Goal: Use online tool/utility

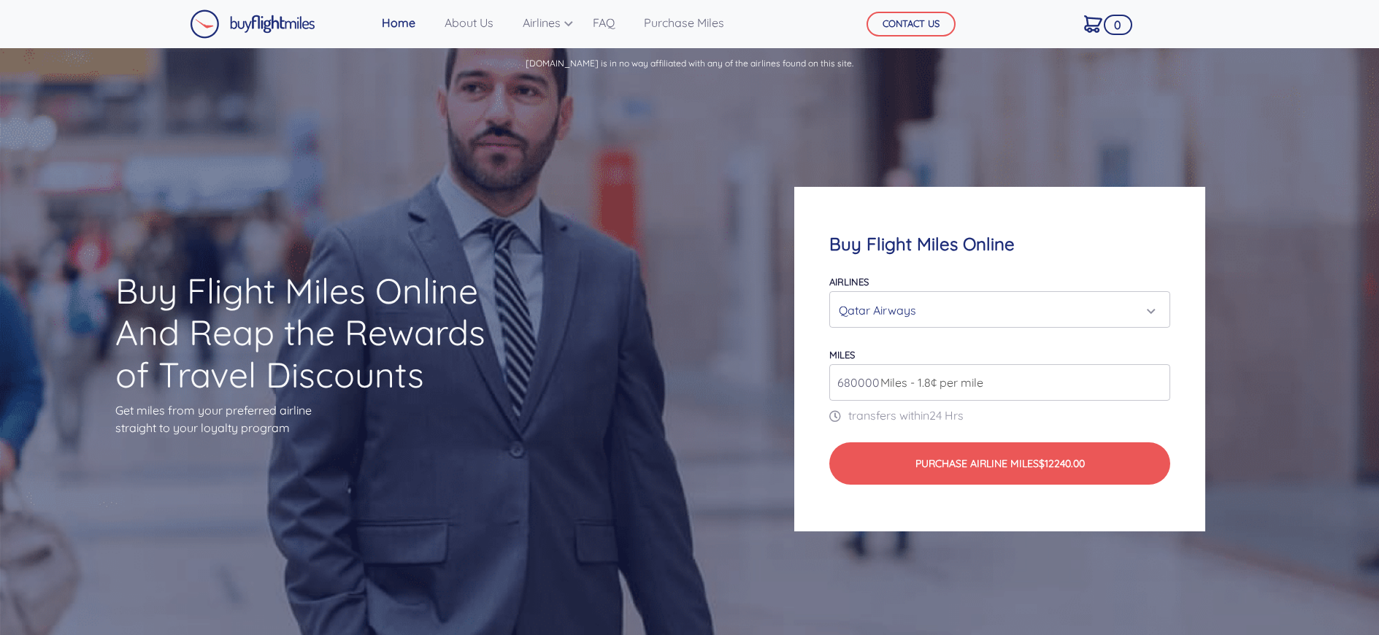
click at [945, 307] on div "Qatar Airways" at bounding box center [996, 310] width 314 height 28
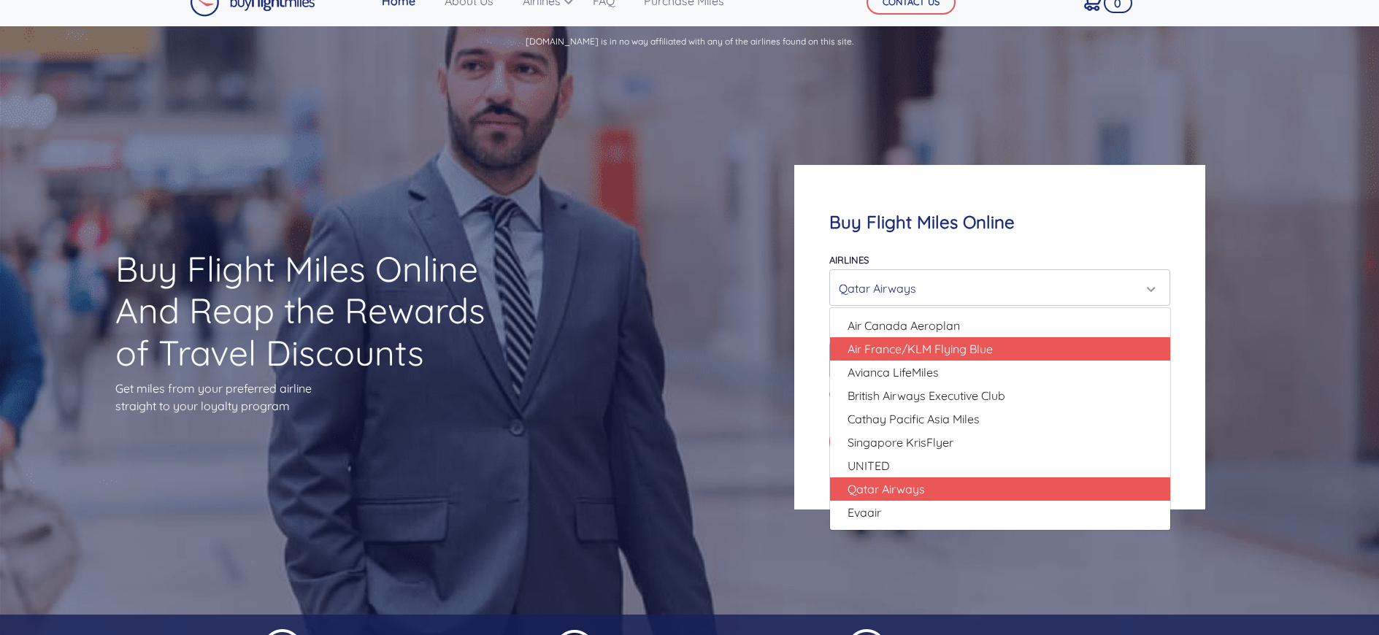
scroll to position [23, 0]
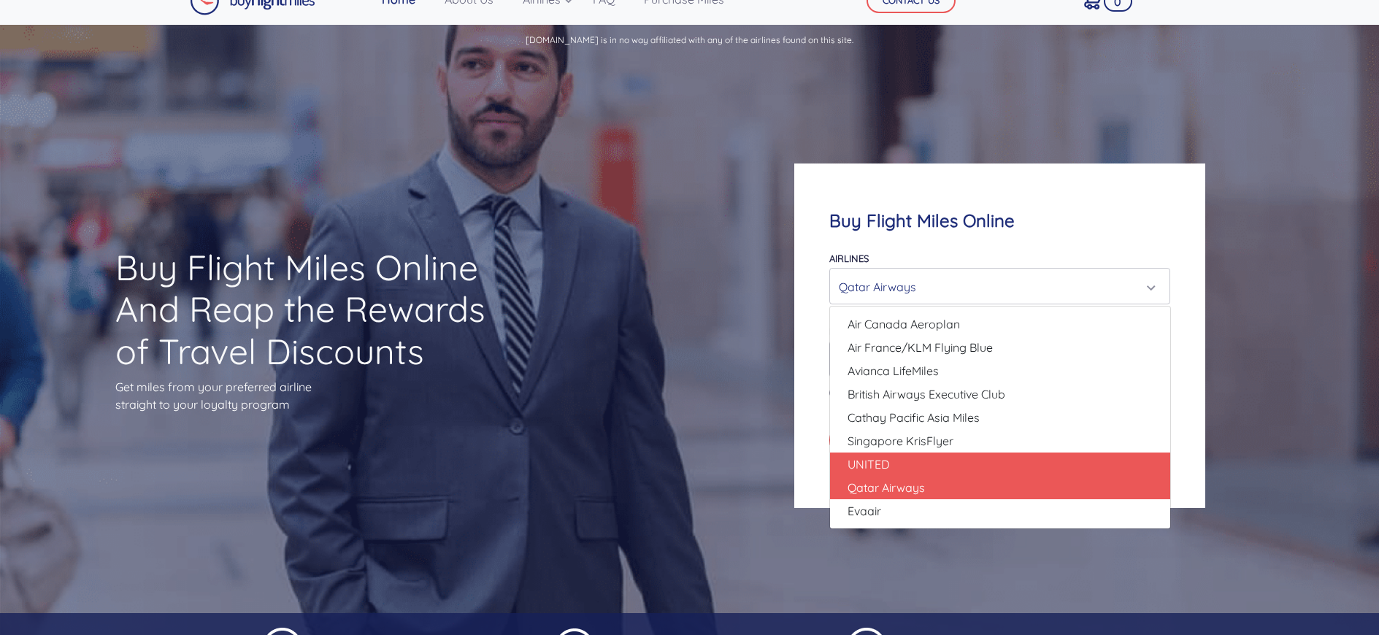
click at [899, 464] on link "UNITED" at bounding box center [1000, 464] width 340 height 23
select select "UNITED"
type input "80000"
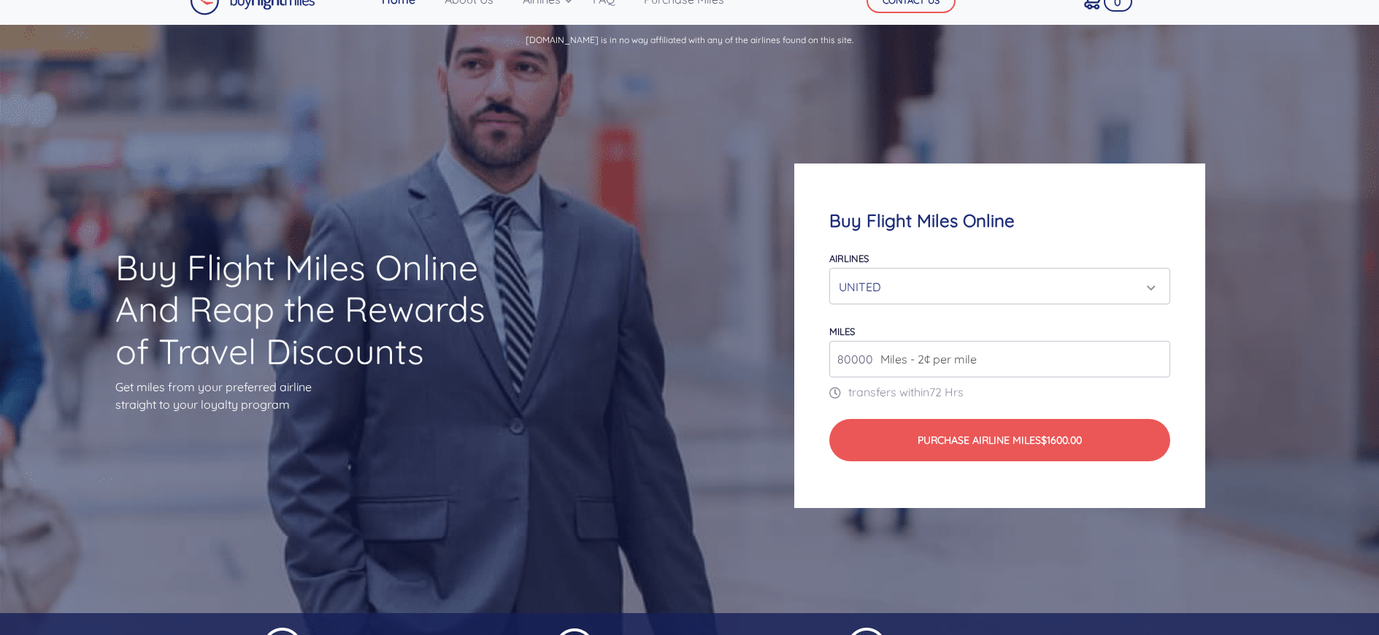
click at [872, 358] on input "80000" at bounding box center [1000, 359] width 342 height 36
click at [913, 287] on div "UNITED" at bounding box center [996, 287] width 314 height 28
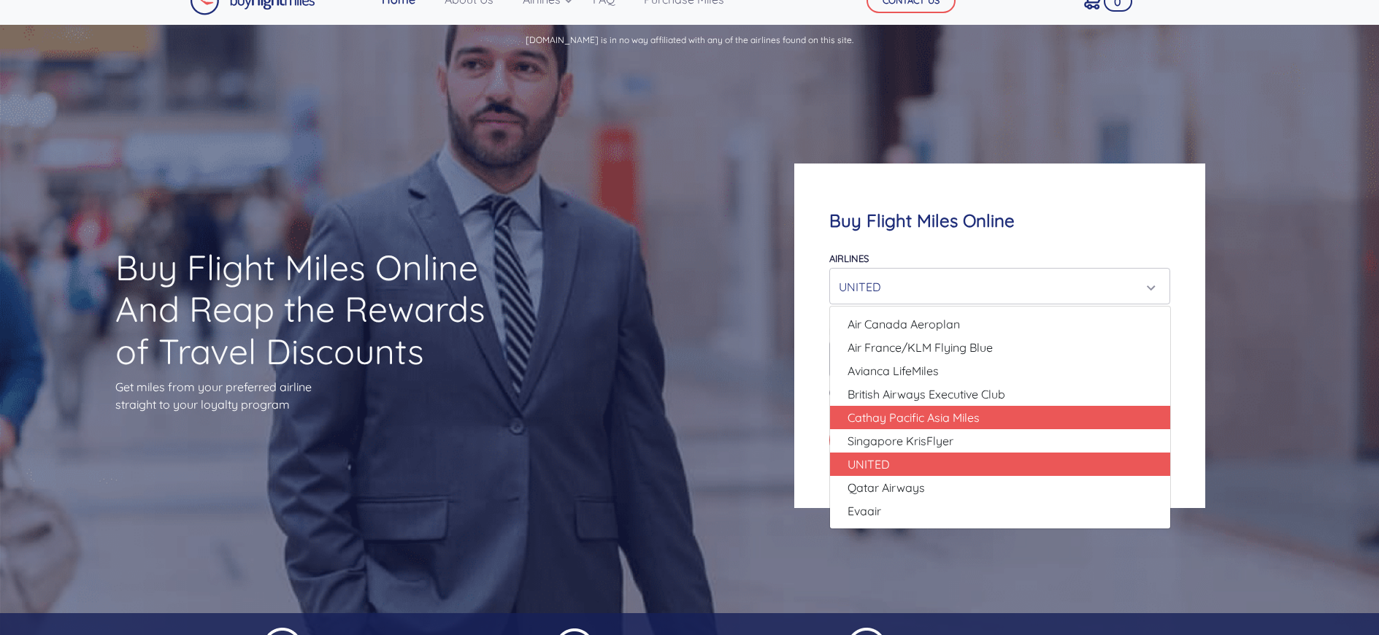
click at [896, 412] on span "Cathay Pacific Asia Miles" at bounding box center [913, 418] width 132 height 18
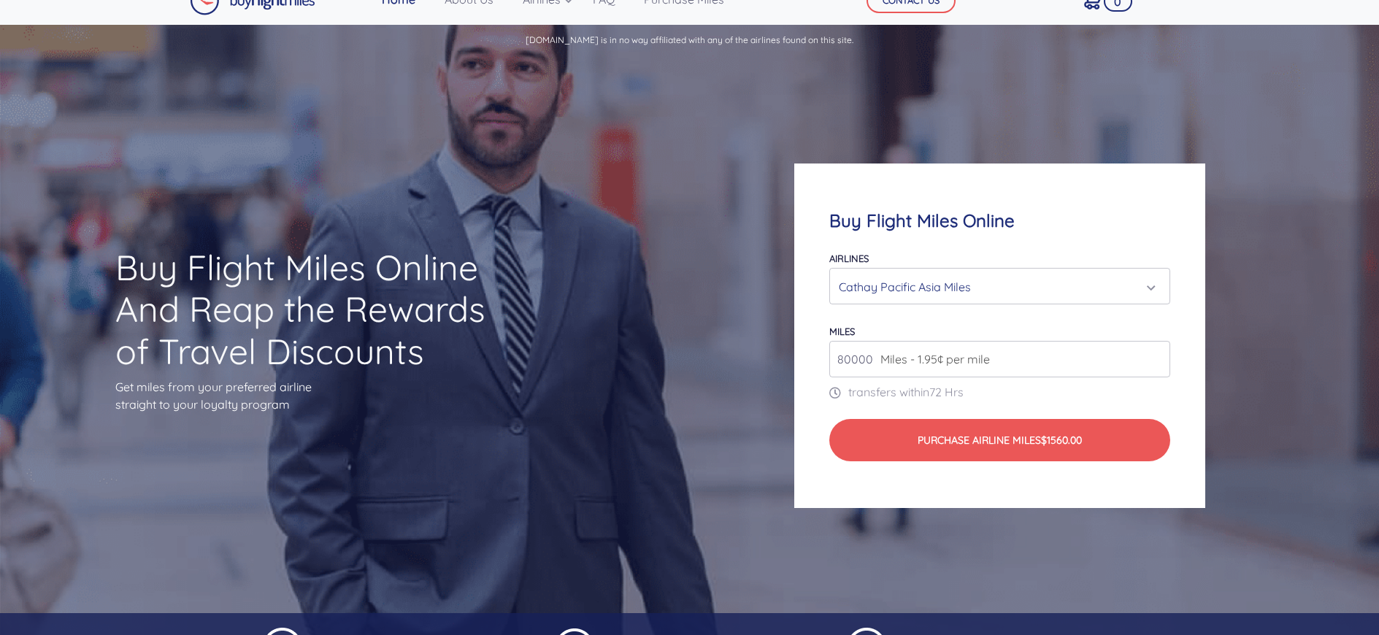
click at [916, 296] on div "Cathay Pacific Asia Miles" at bounding box center [996, 287] width 314 height 28
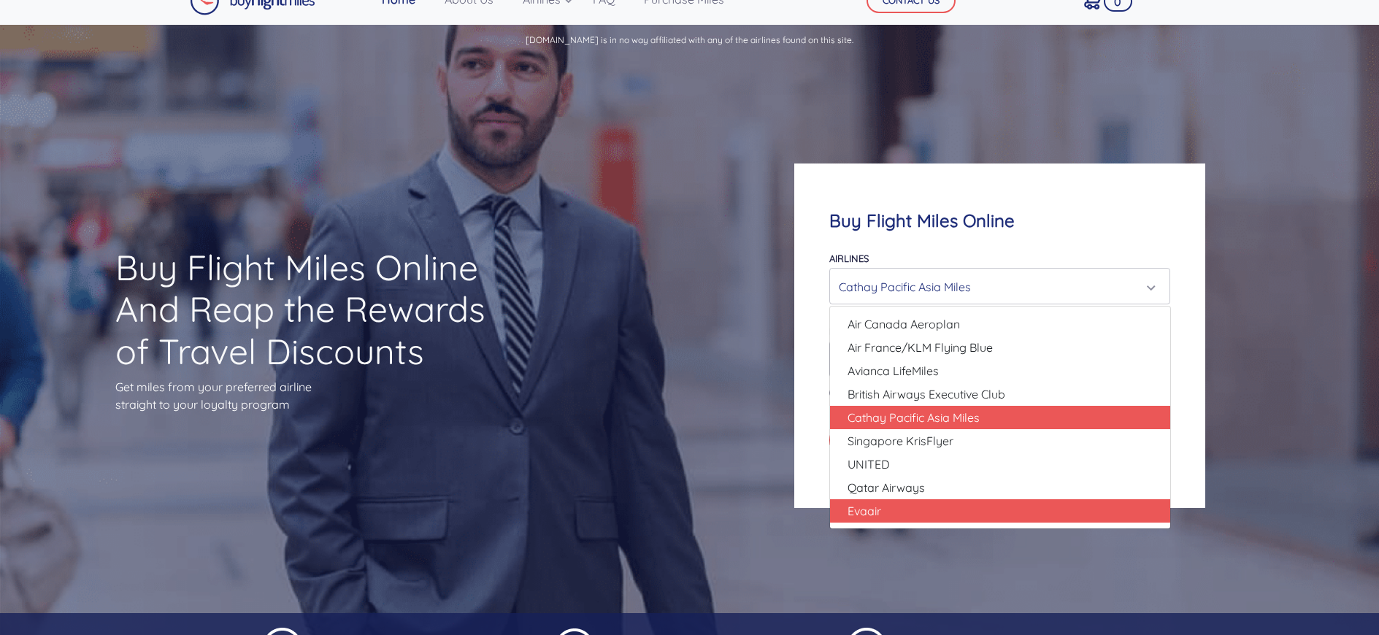
click at [868, 505] on span "Evaair" at bounding box center [864, 511] width 34 height 18
select select "Evaair"
type input "50000"
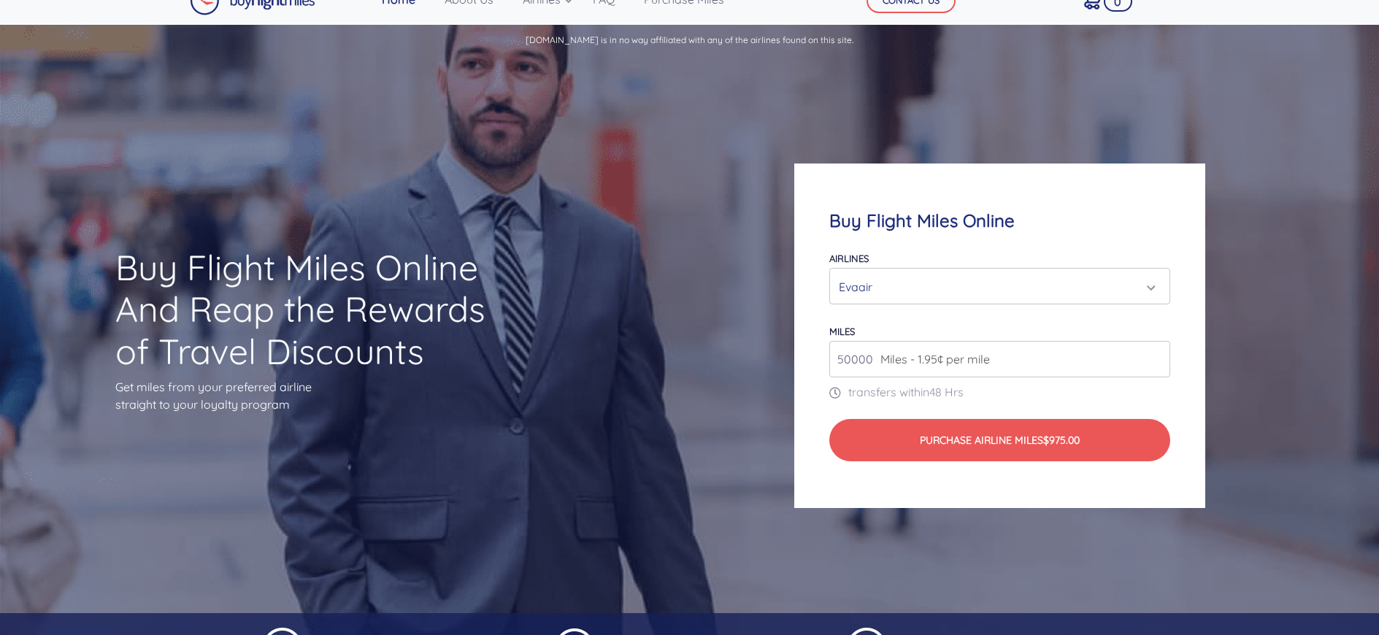
click at [889, 284] on div "Evaair" at bounding box center [996, 287] width 314 height 28
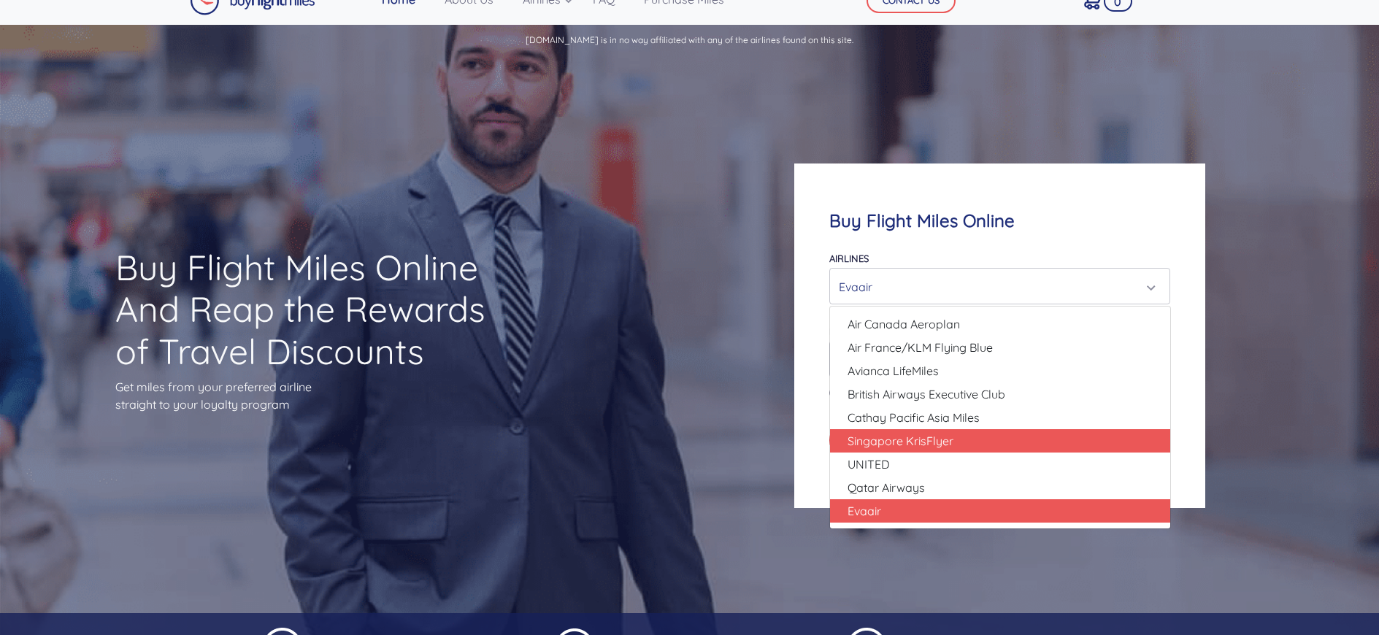
click at [884, 444] on span "Singapore KrisFlyer" at bounding box center [900, 441] width 106 height 18
select select "Singapore KrisFlyer"
type input "80000"
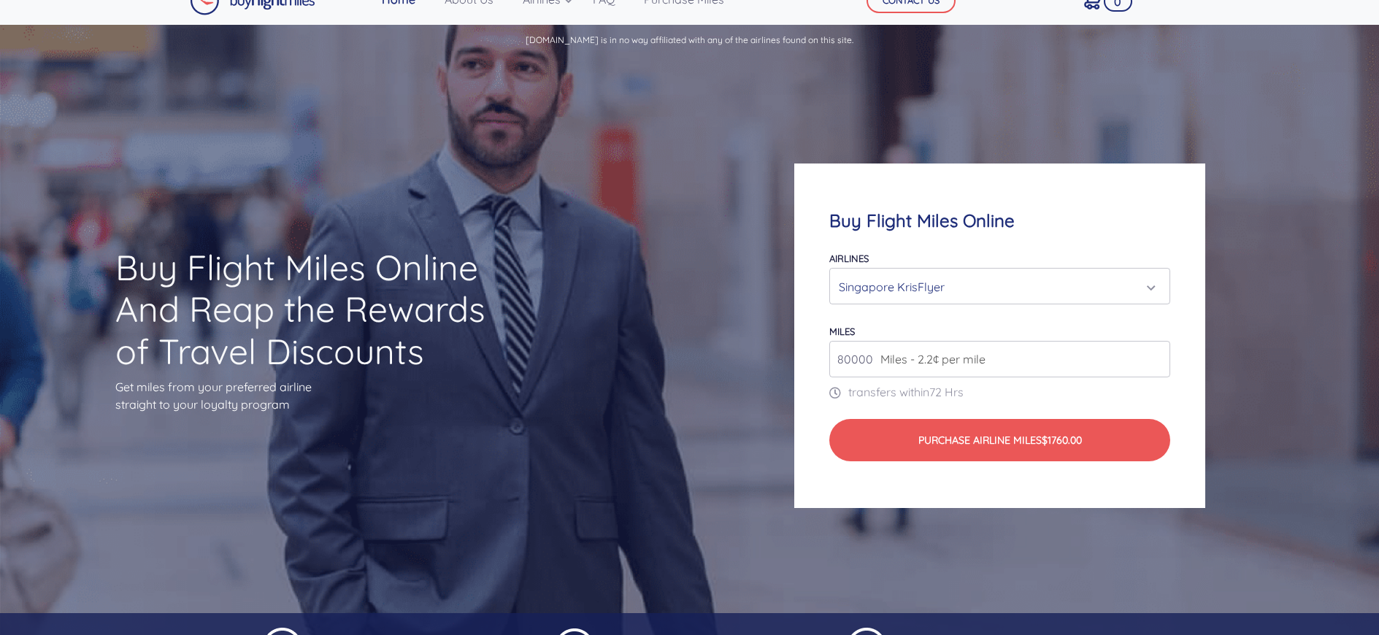
click at [899, 281] on div "Singapore KrisFlyer" at bounding box center [996, 287] width 314 height 28
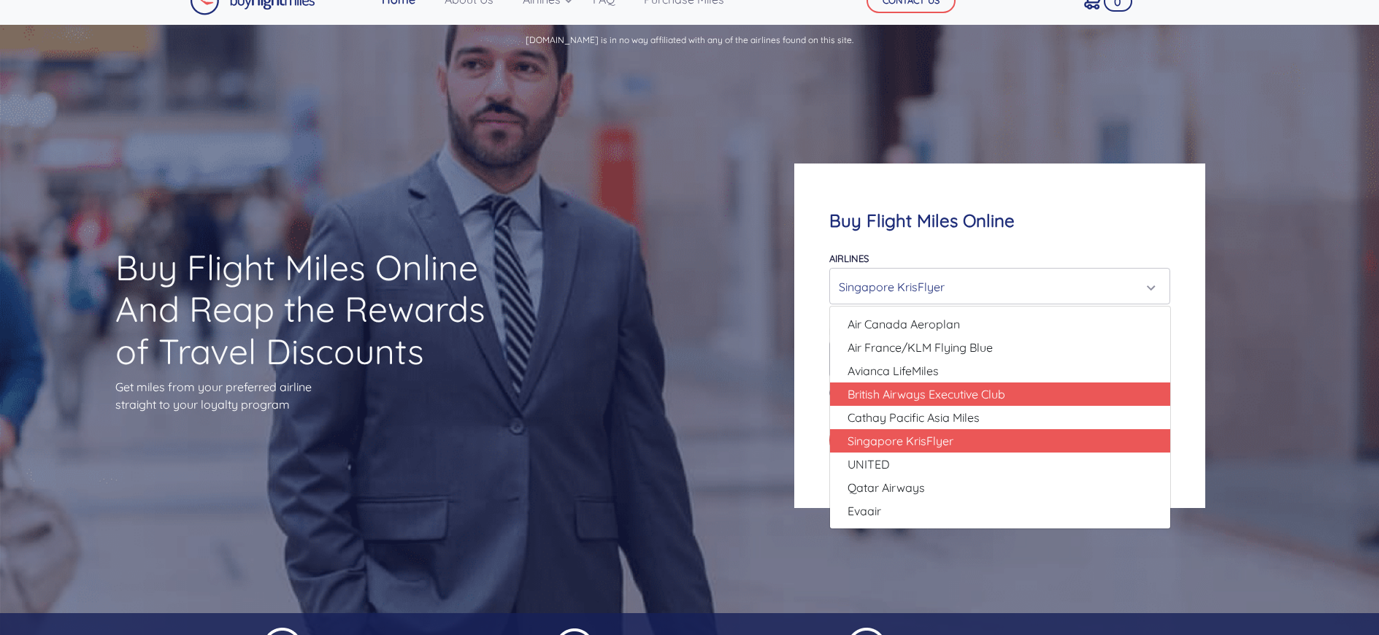
click at [883, 398] on span "British Airways Executive Club" at bounding box center [926, 394] width 158 height 18
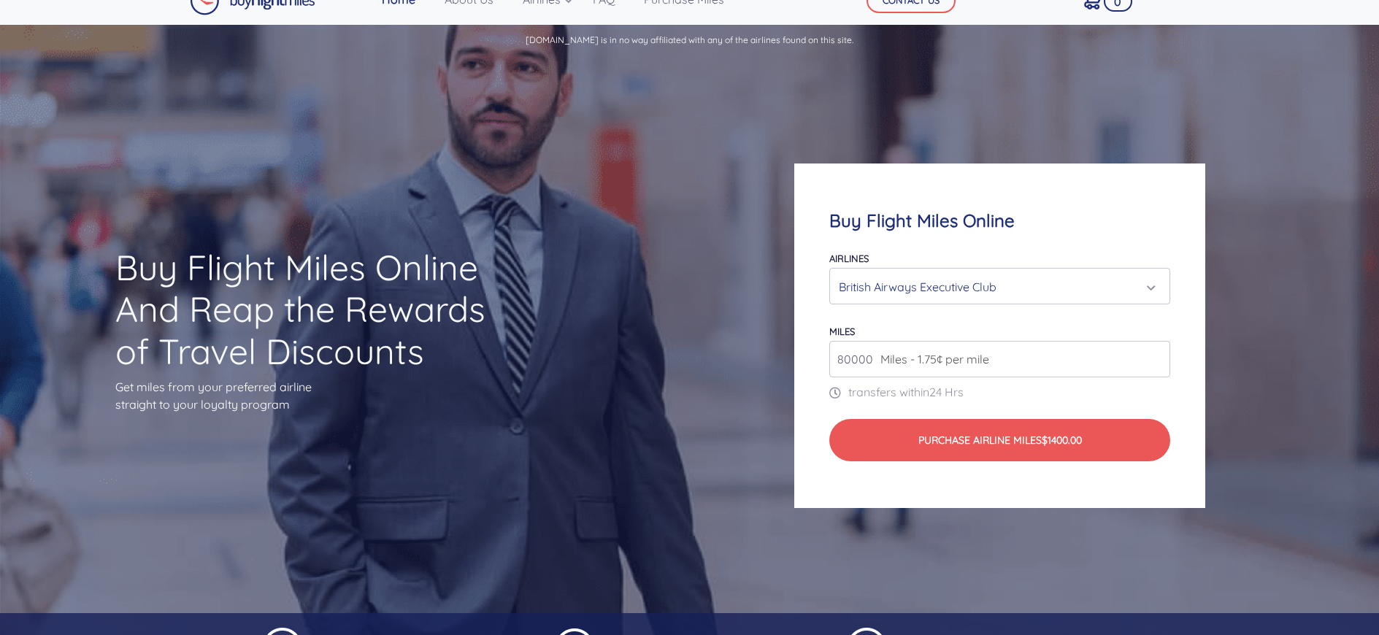
click at [896, 282] on div "British Airways Executive Club" at bounding box center [996, 287] width 314 height 28
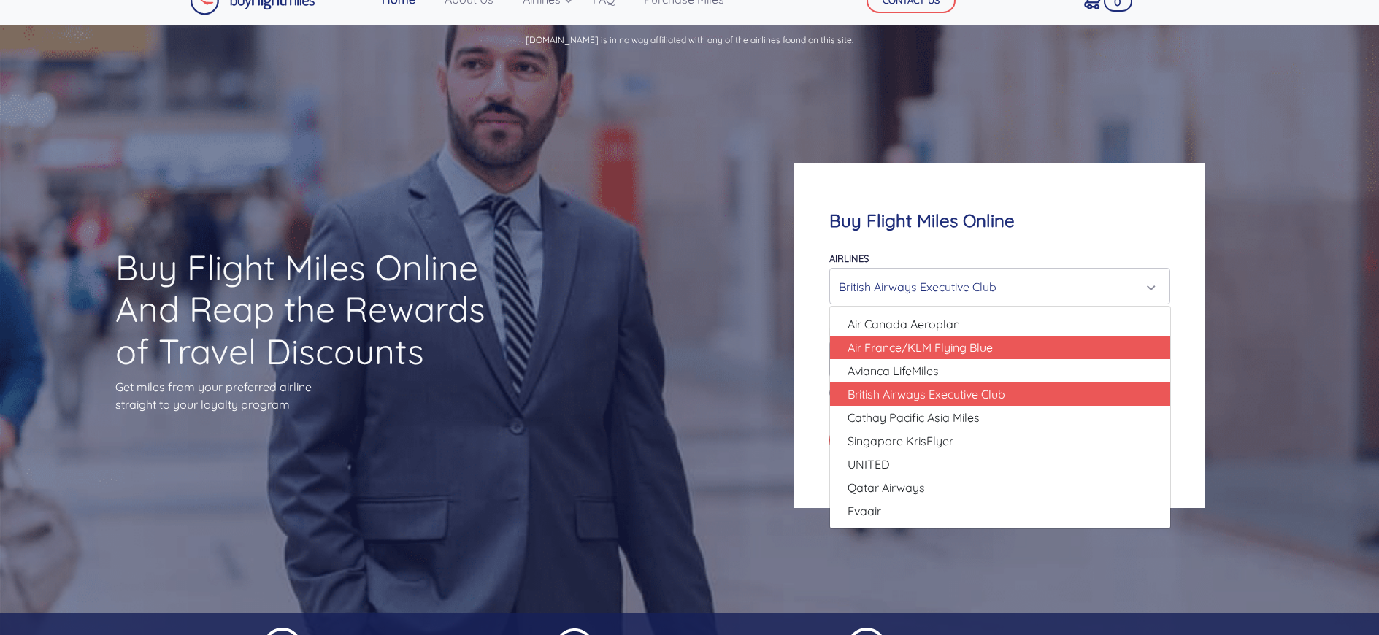
click at [874, 353] on span "Air France/KLM Flying Blue" at bounding box center [919, 348] width 145 height 18
select select "Air France/KLM Flying Blue"
type input "49000"
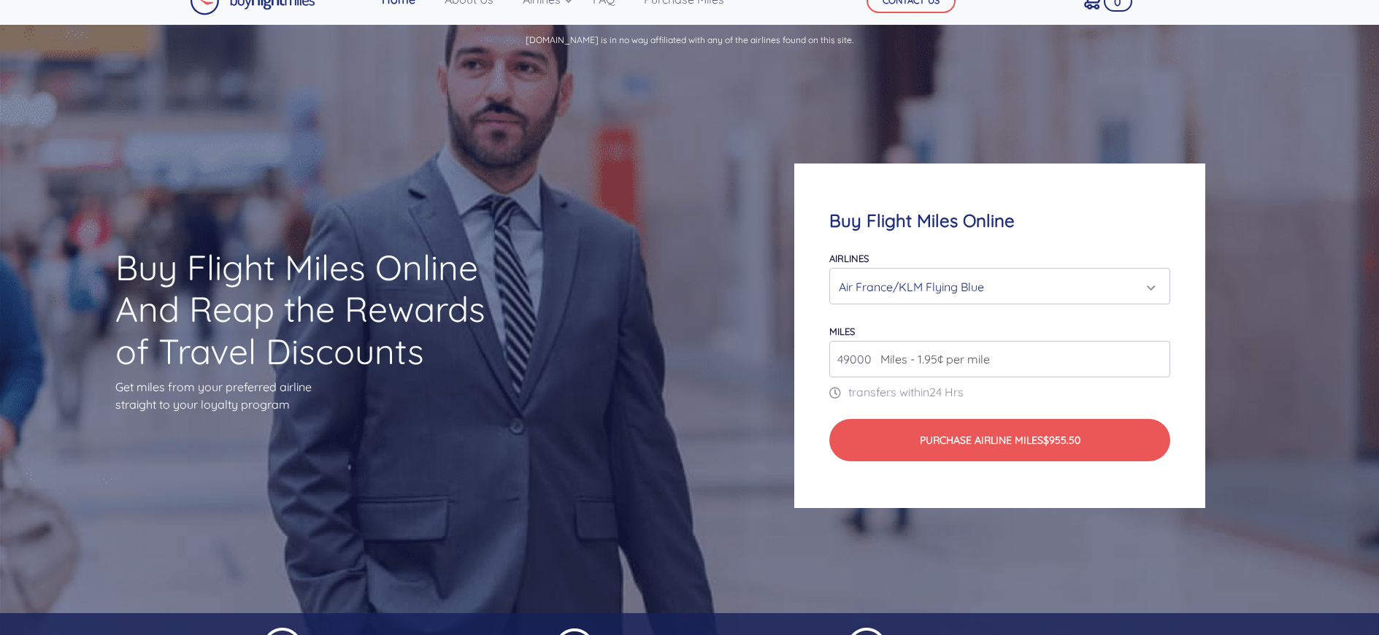
click at [904, 295] on div "Air France/KLM Flying Blue" at bounding box center [996, 287] width 314 height 28
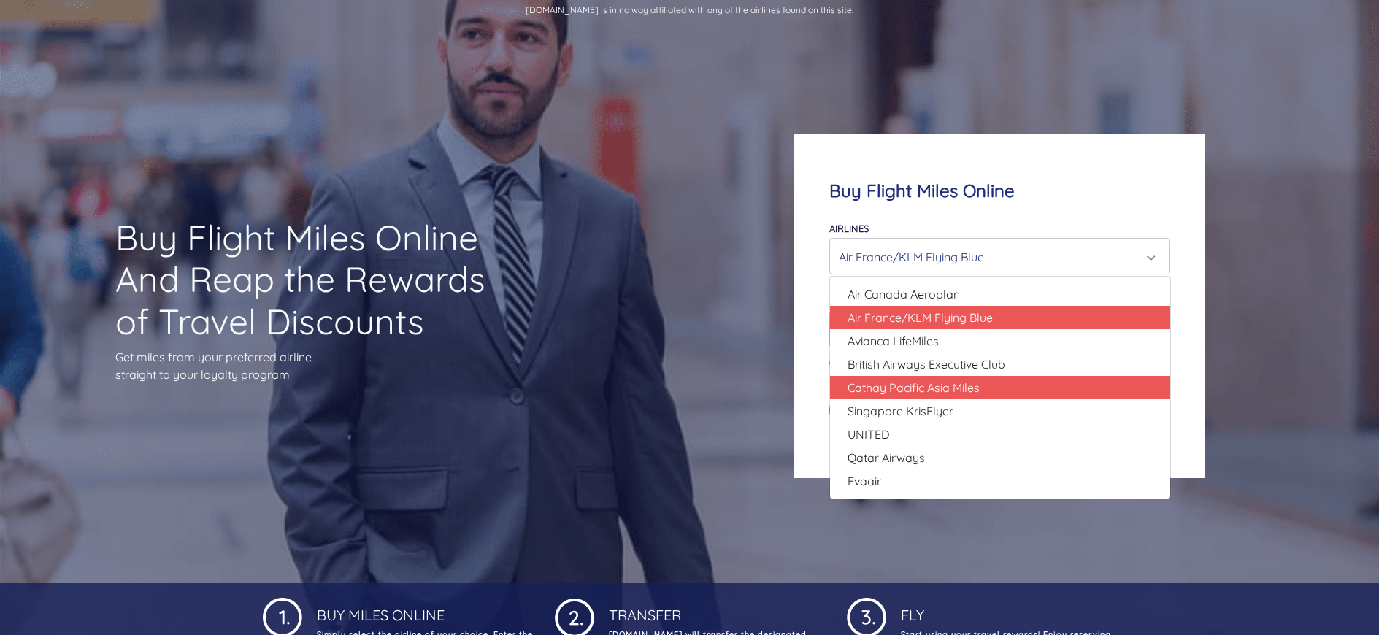
scroll to position [58, 0]
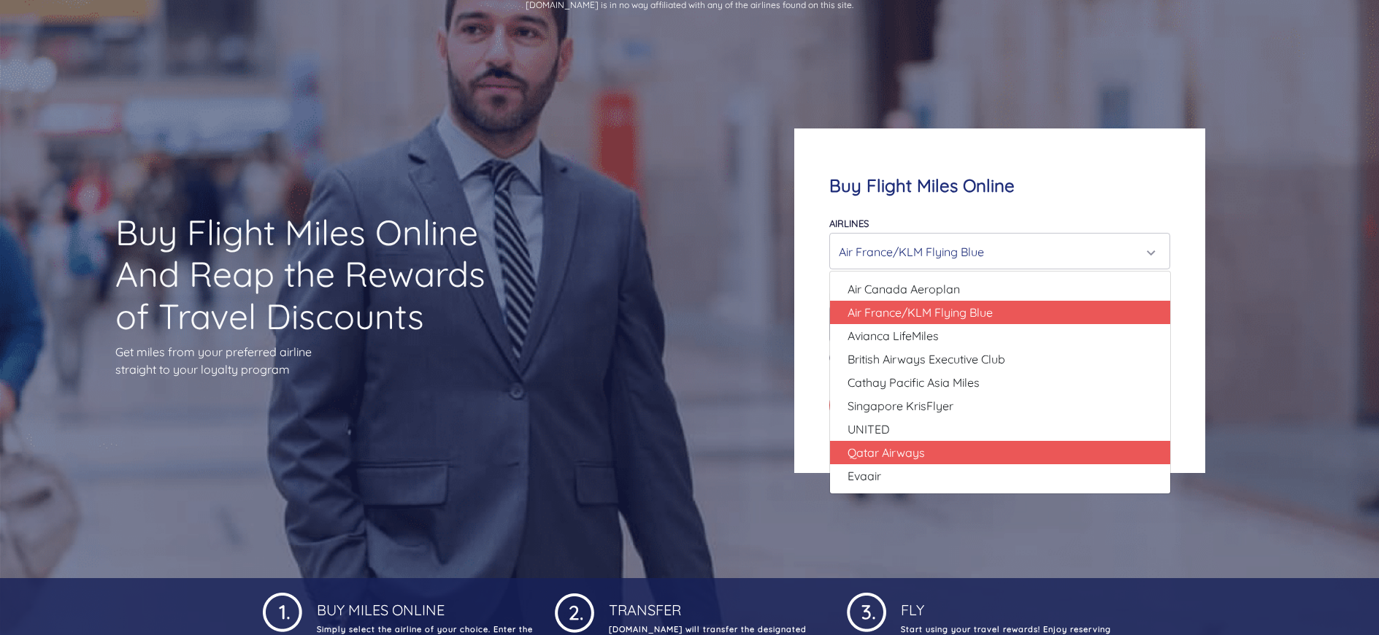
click at [866, 453] on span "Qatar Airways" at bounding box center [885, 453] width 77 height 18
select select "Qatar Airways"
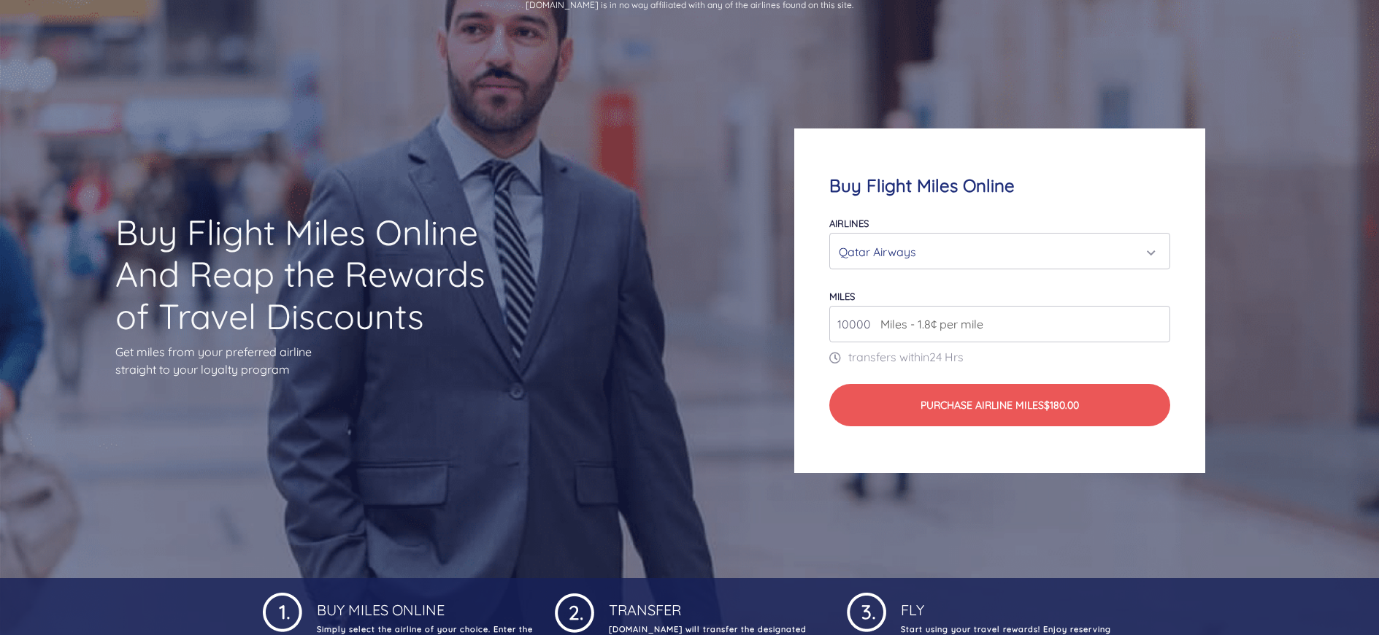
click at [869, 328] on input "10000" at bounding box center [1000, 324] width 342 height 36
drag, startPoint x: 872, startPoint y: 323, endPoint x: 818, endPoint y: 326, distance: 53.3
click at [829, 326] on input "10000" at bounding box center [1000, 324] width 342 height 36
type input "680000"
